Goal: Transaction & Acquisition: Subscribe to service/newsletter

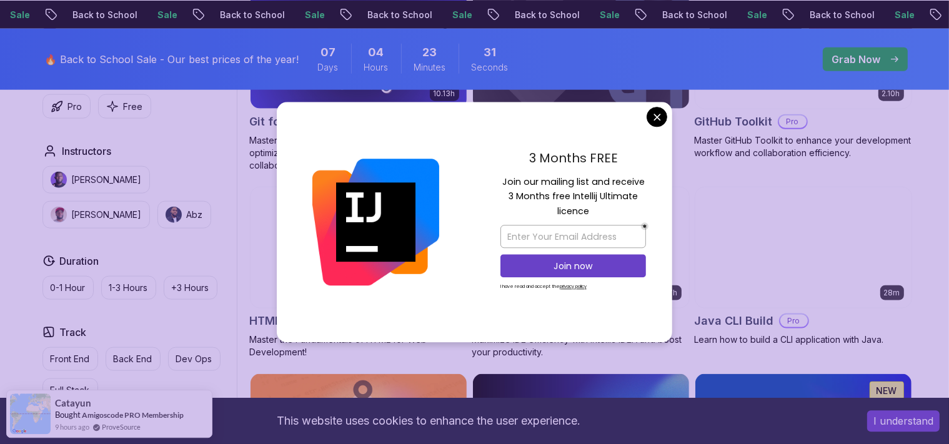
scroll to position [1452, 0]
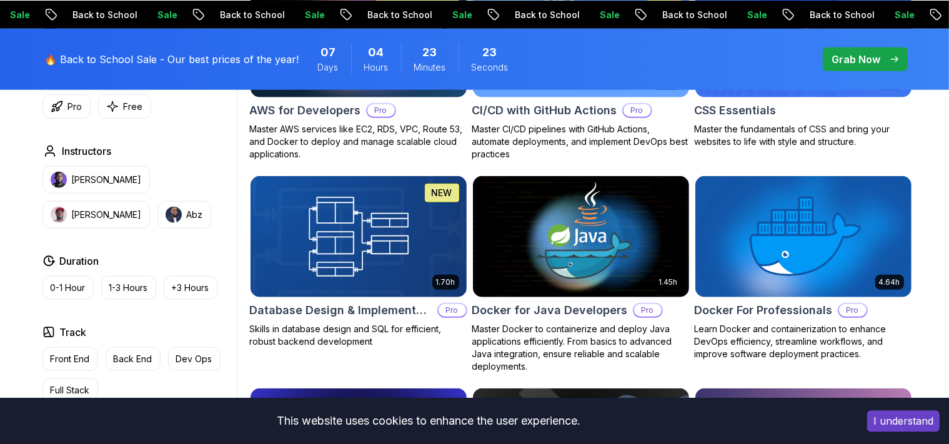
scroll to position [1086, 0]
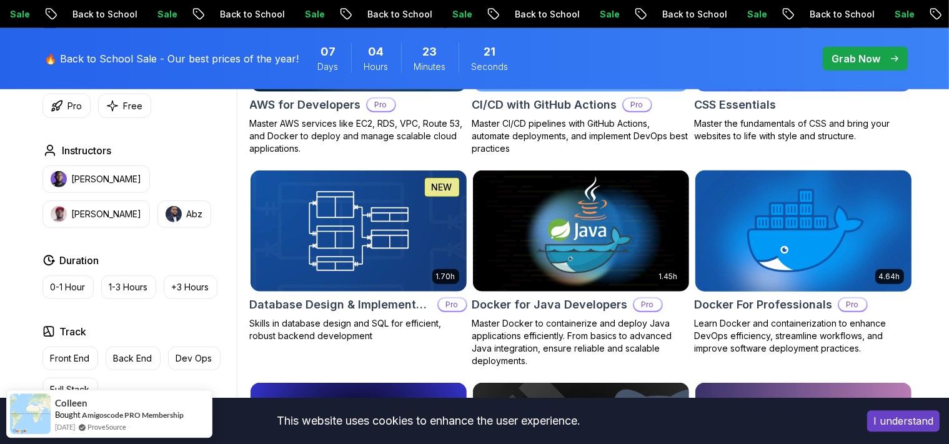
click at [788, 206] on img at bounding box center [803, 231] width 227 height 127
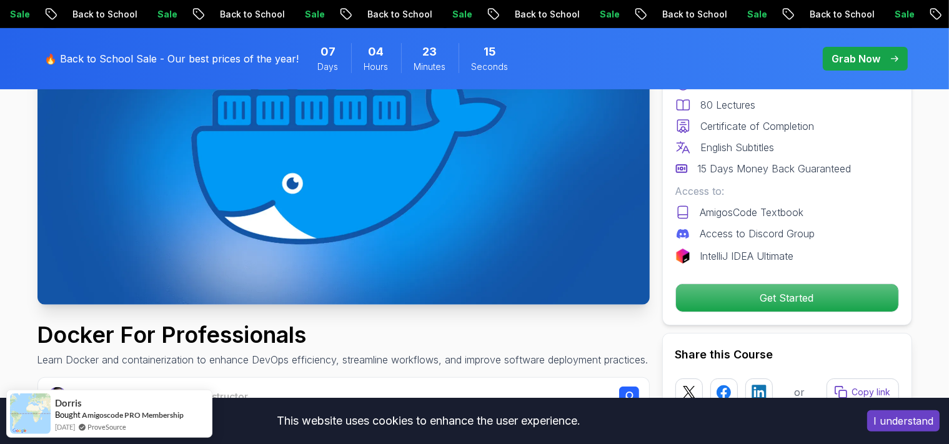
scroll to position [188, 0]
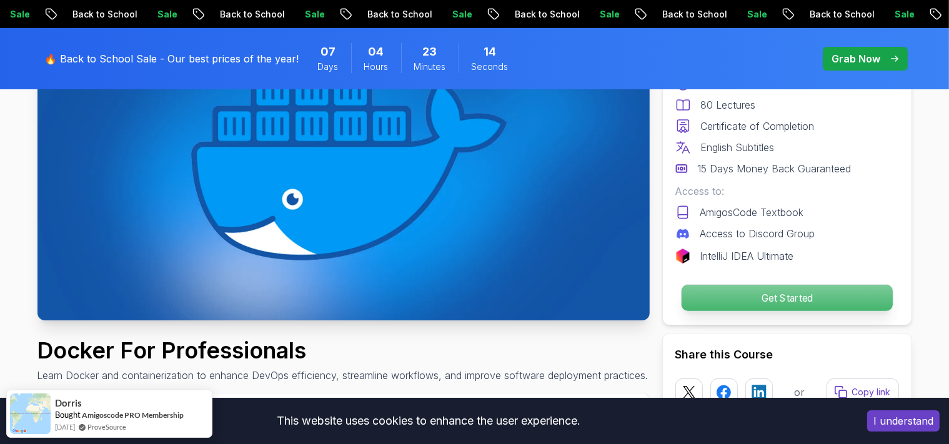
click at [786, 289] on p "Get Started" at bounding box center [786, 298] width 211 height 26
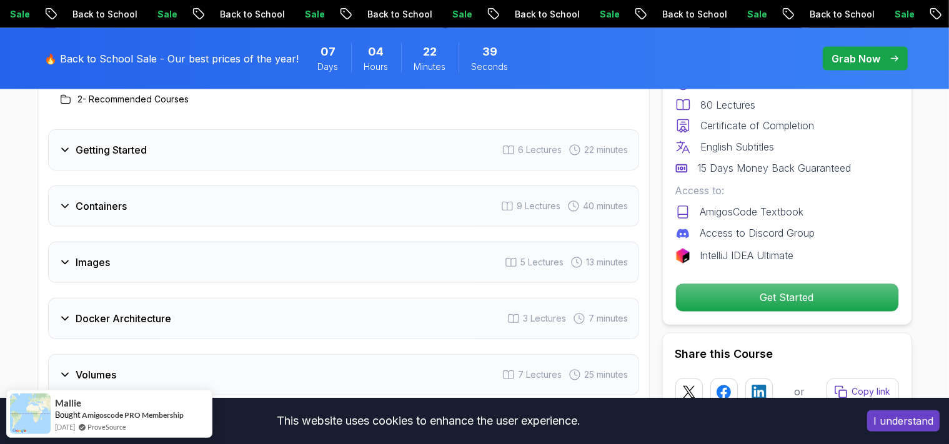
scroll to position [2253, 0]
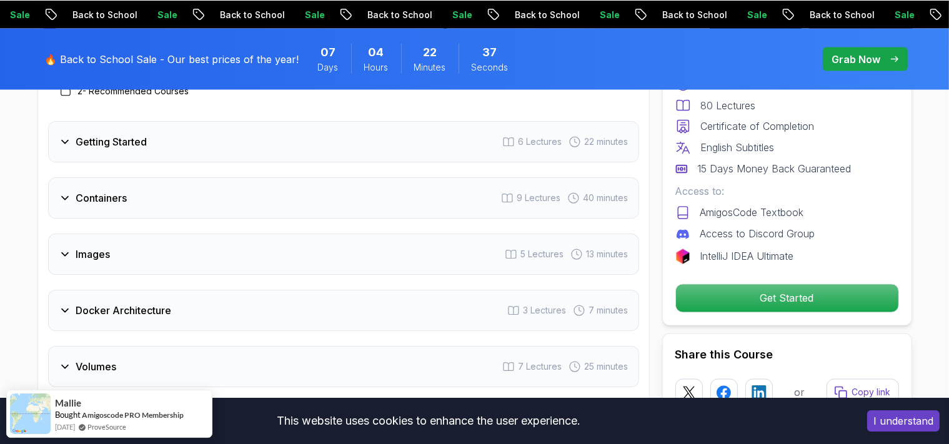
click at [89, 146] on h3 "Getting Started" at bounding box center [111, 141] width 71 height 15
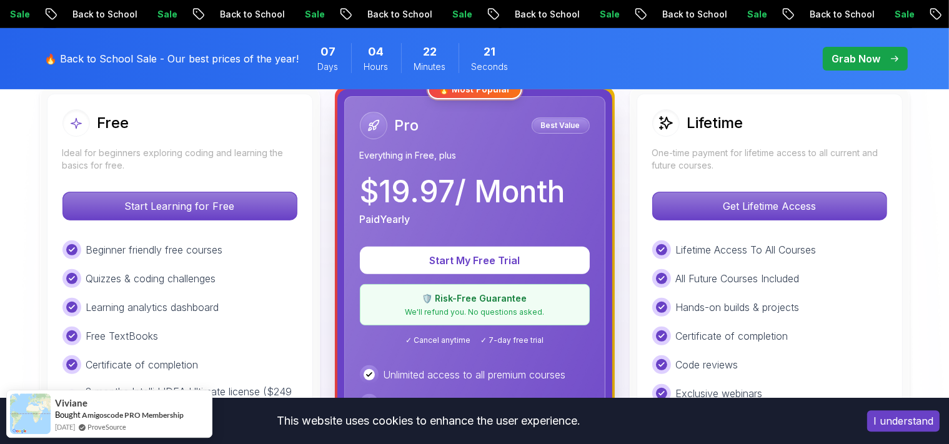
scroll to position [363, 0]
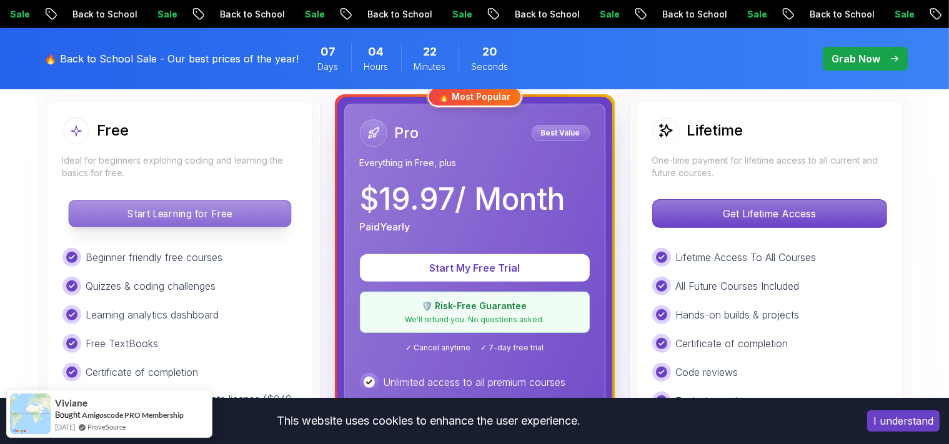
click at [279, 216] on p "Start Learning for Free" at bounding box center [180, 214] width 222 height 26
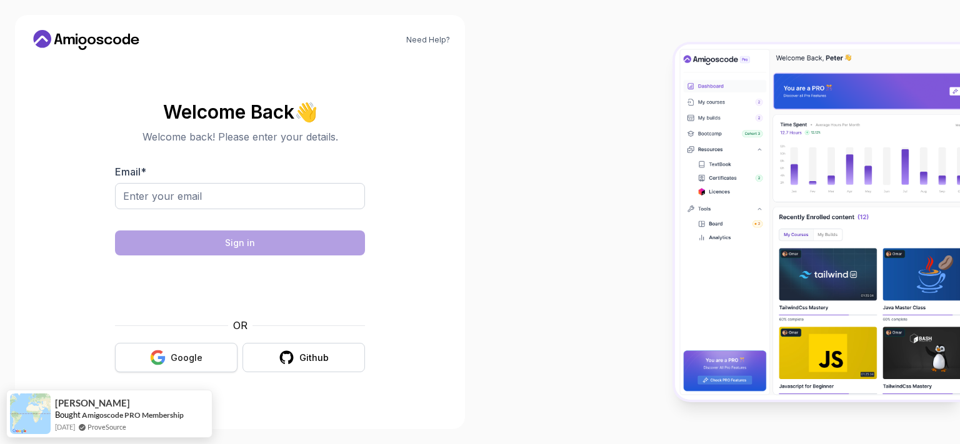
click at [179, 361] on div "Google" at bounding box center [187, 358] width 32 height 13
